Goal: Information Seeking & Learning: Learn about a topic

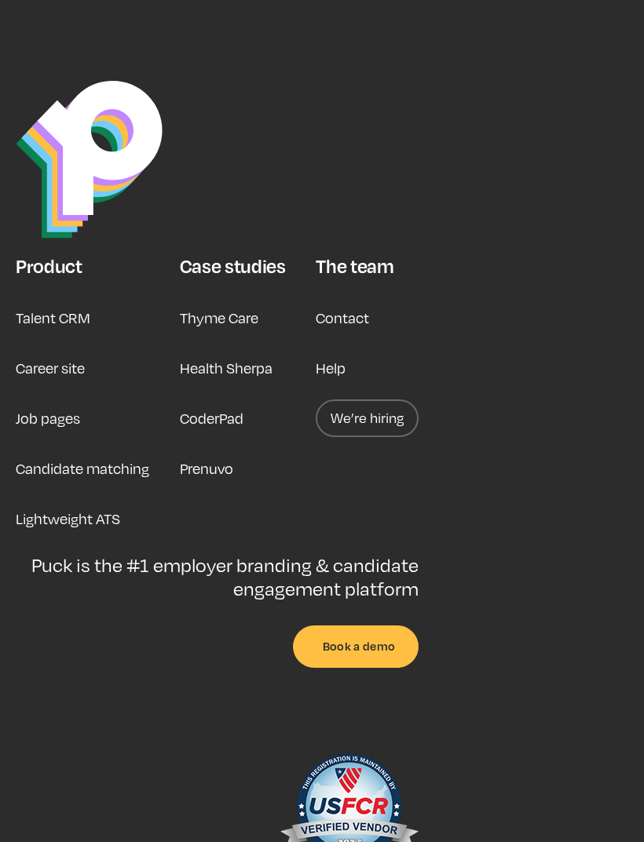
scroll to position [3752, 0]
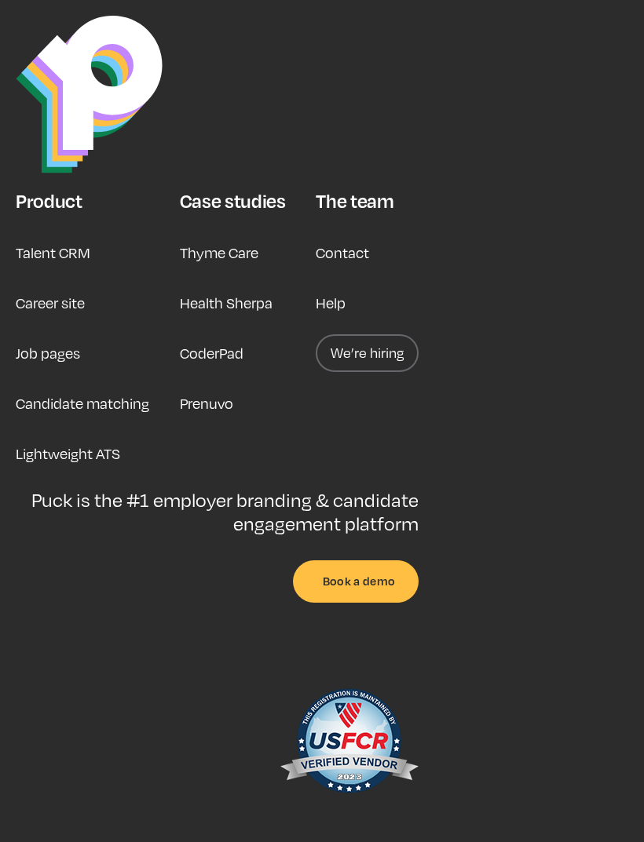
click at [83, 284] on link "Career site" at bounding box center [50, 303] width 69 height 38
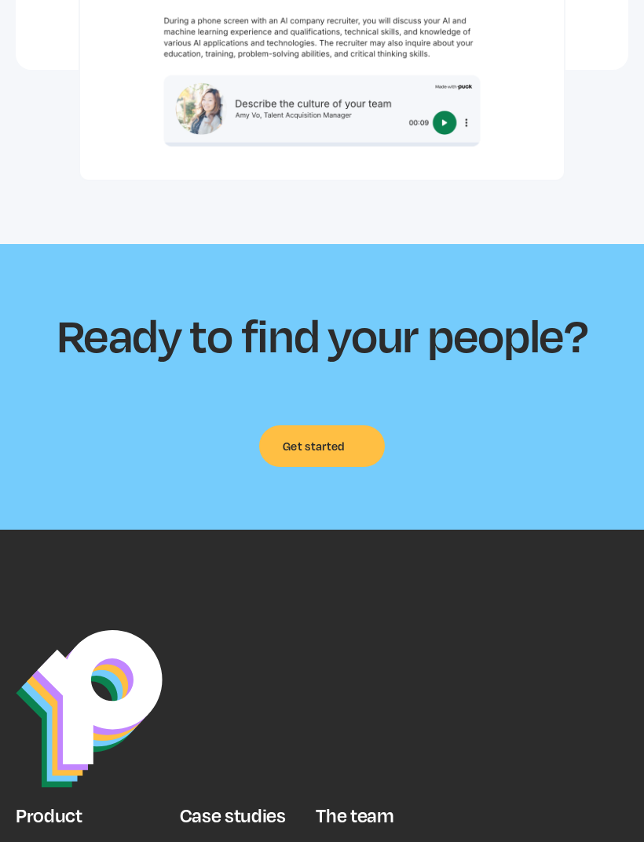
scroll to position [5950, 0]
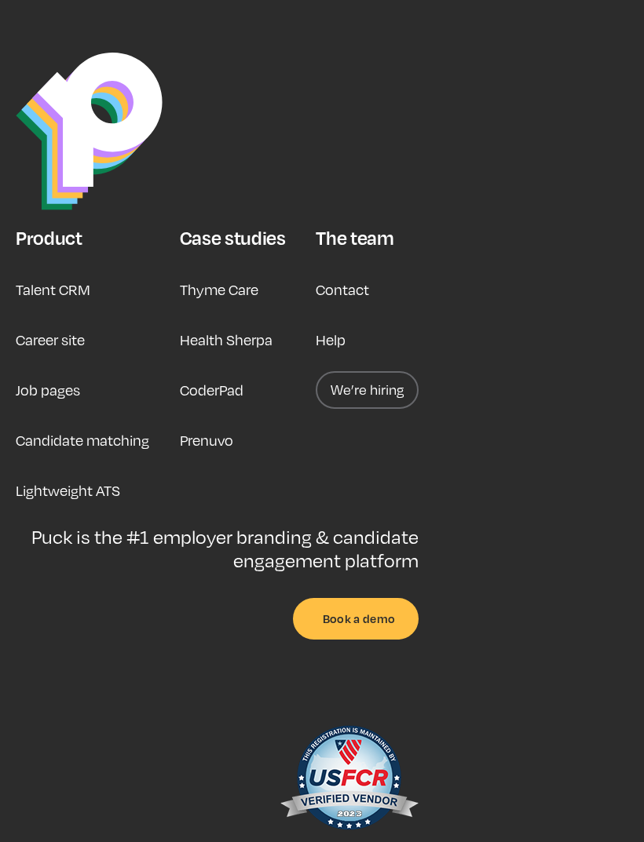
click at [68, 371] on link "Job pages" at bounding box center [48, 390] width 64 height 38
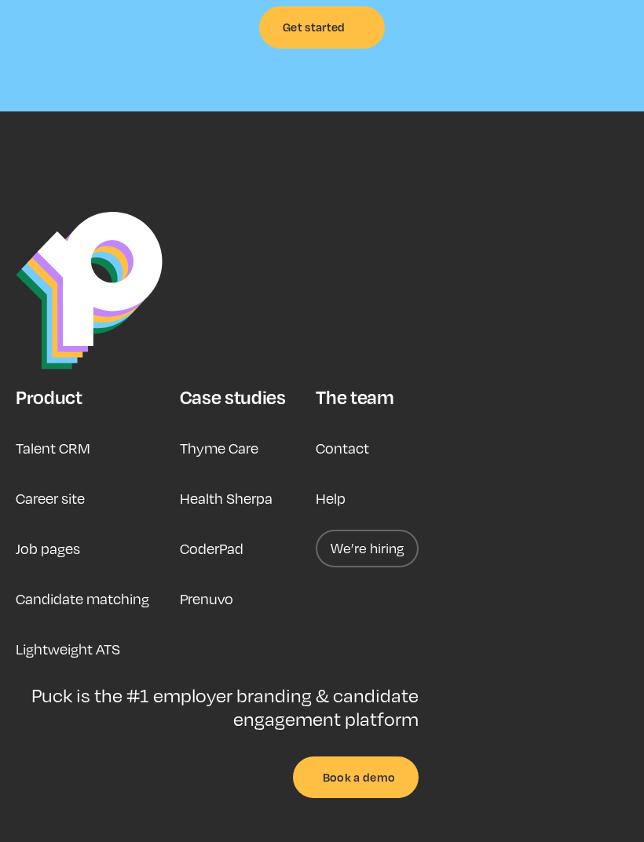
scroll to position [6109, 0]
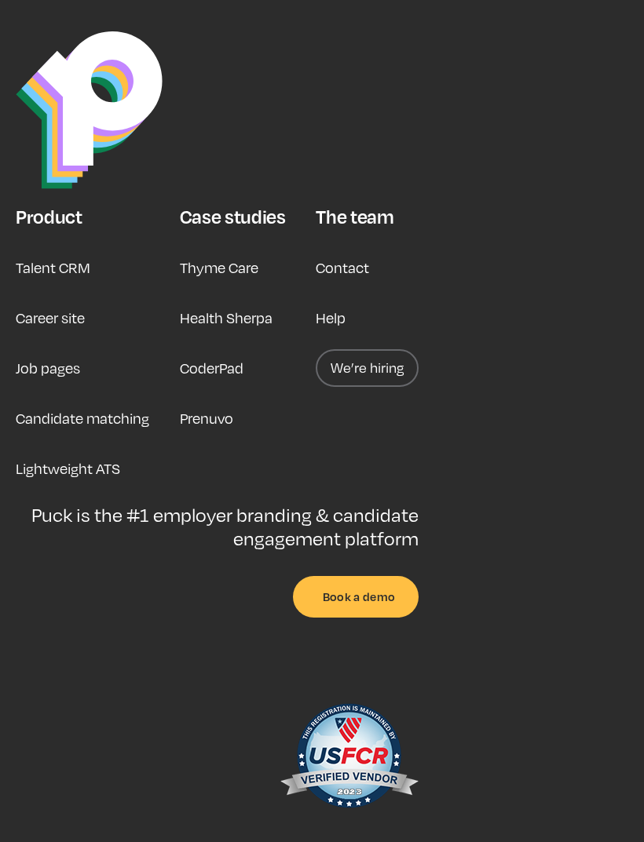
click at [370, 349] on link "We’re hiring" at bounding box center [367, 368] width 103 height 38
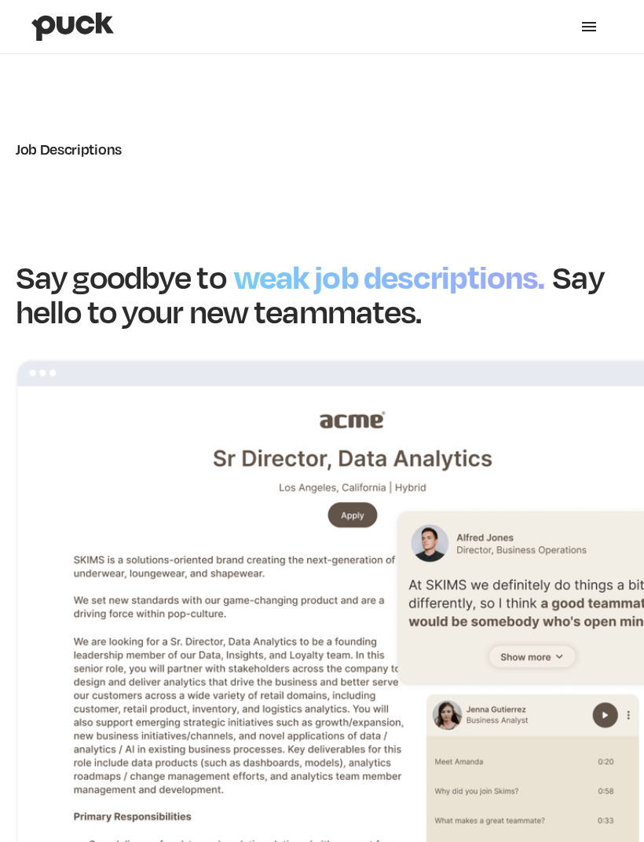
scroll to position [6159, 0]
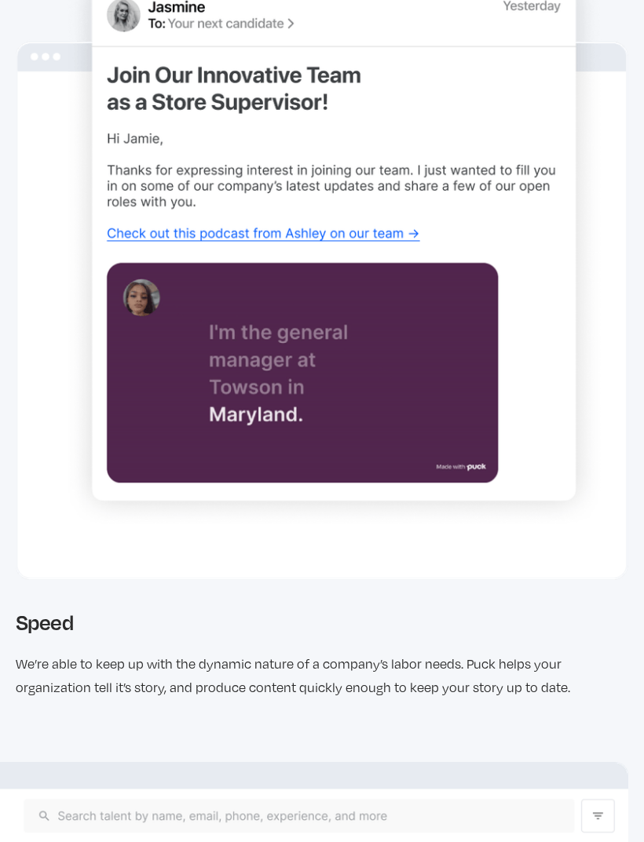
scroll to position [2958, 0]
